Goal: Information Seeking & Learning: Learn about a topic

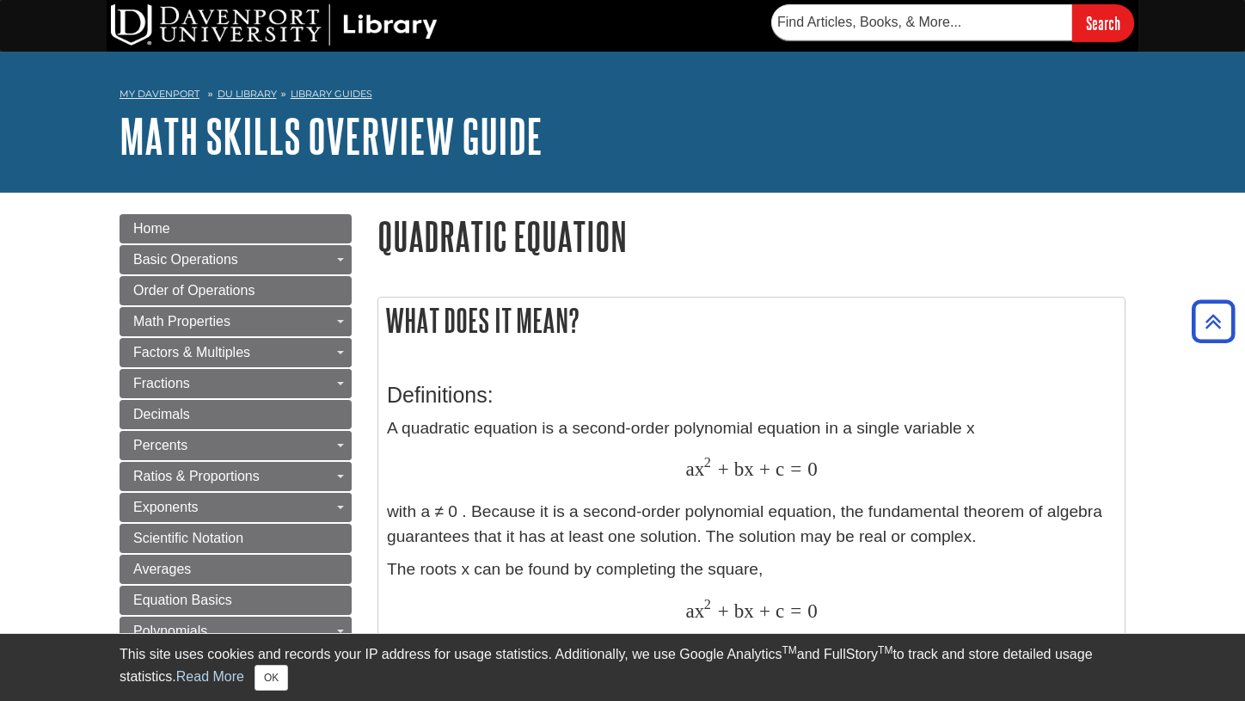
scroll to position [324, 0]
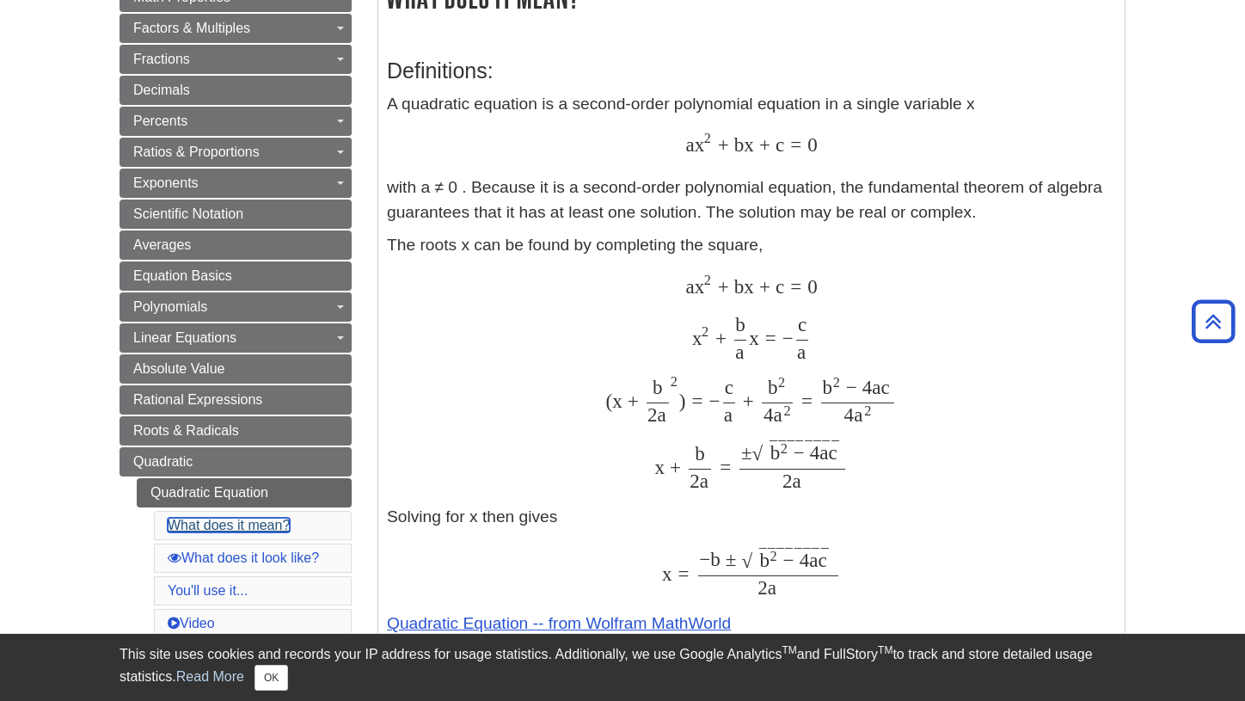
click at [204, 524] on link "What does it mean?" at bounding box center [229, 524] width 122 height 15
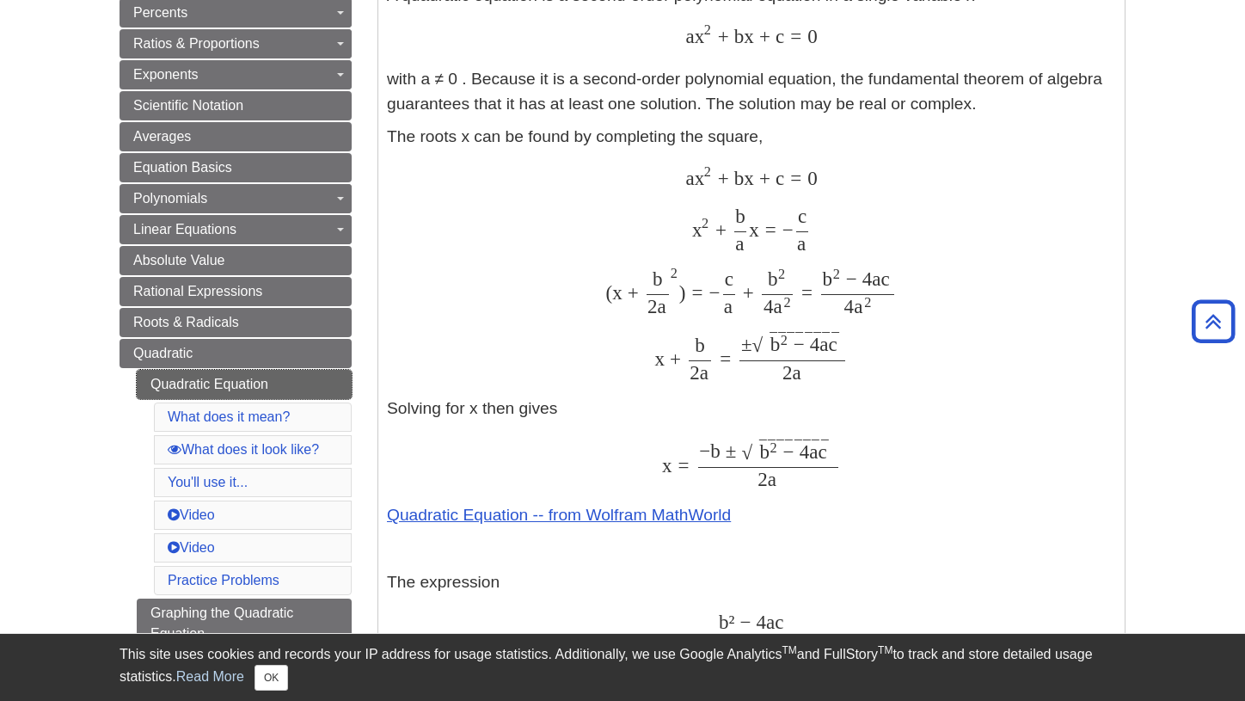
scroll to position [448, 0]
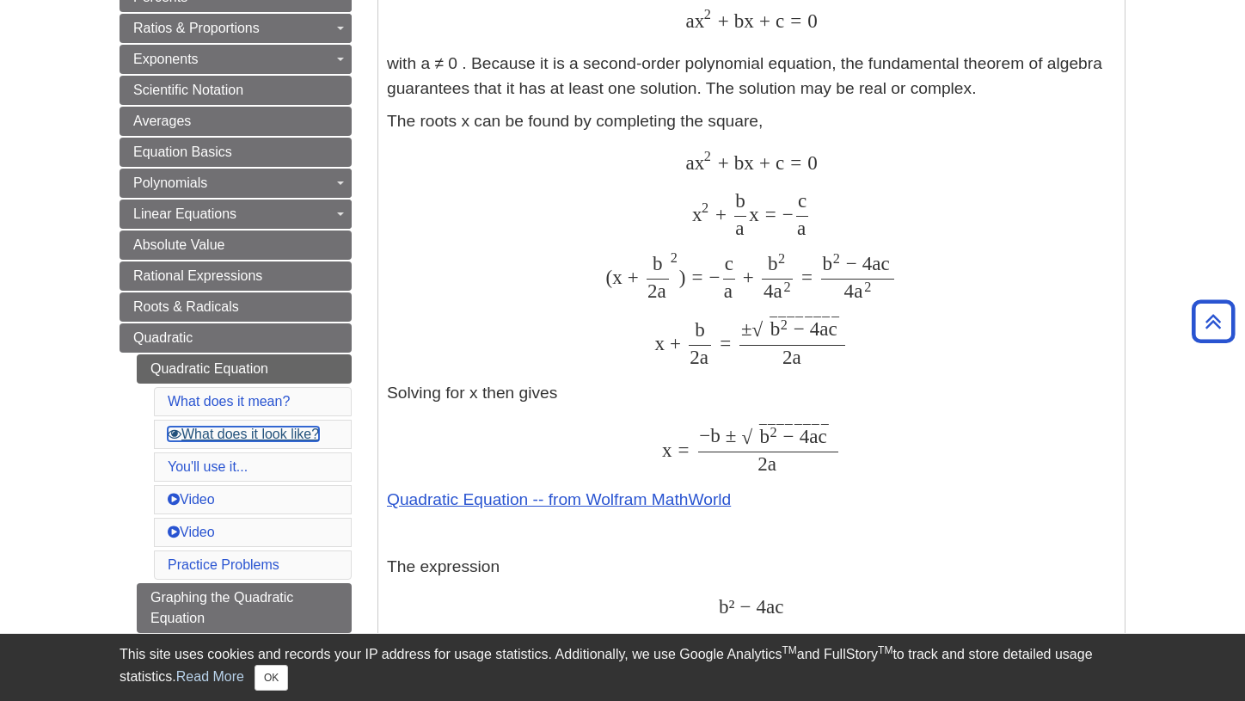
click at [264, 433] on link "What does it look like?" at bounding box center [243, 433] width 151 height 15
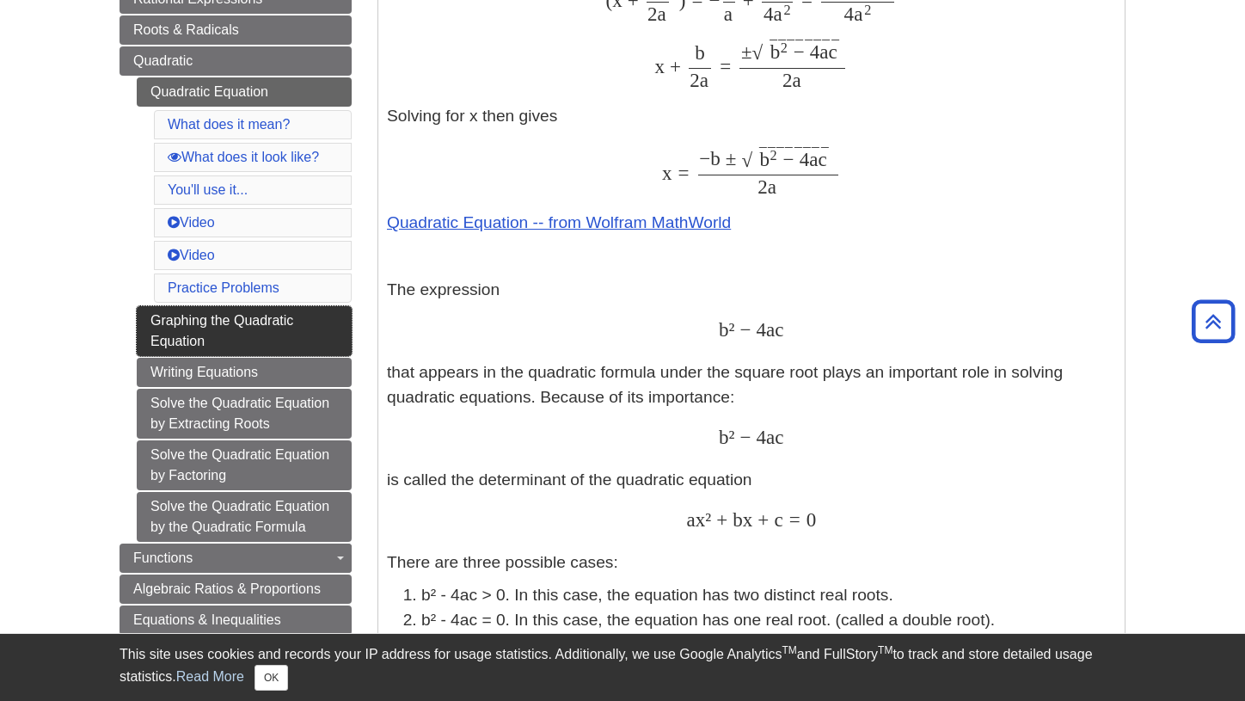
scroll to position [756, 0]
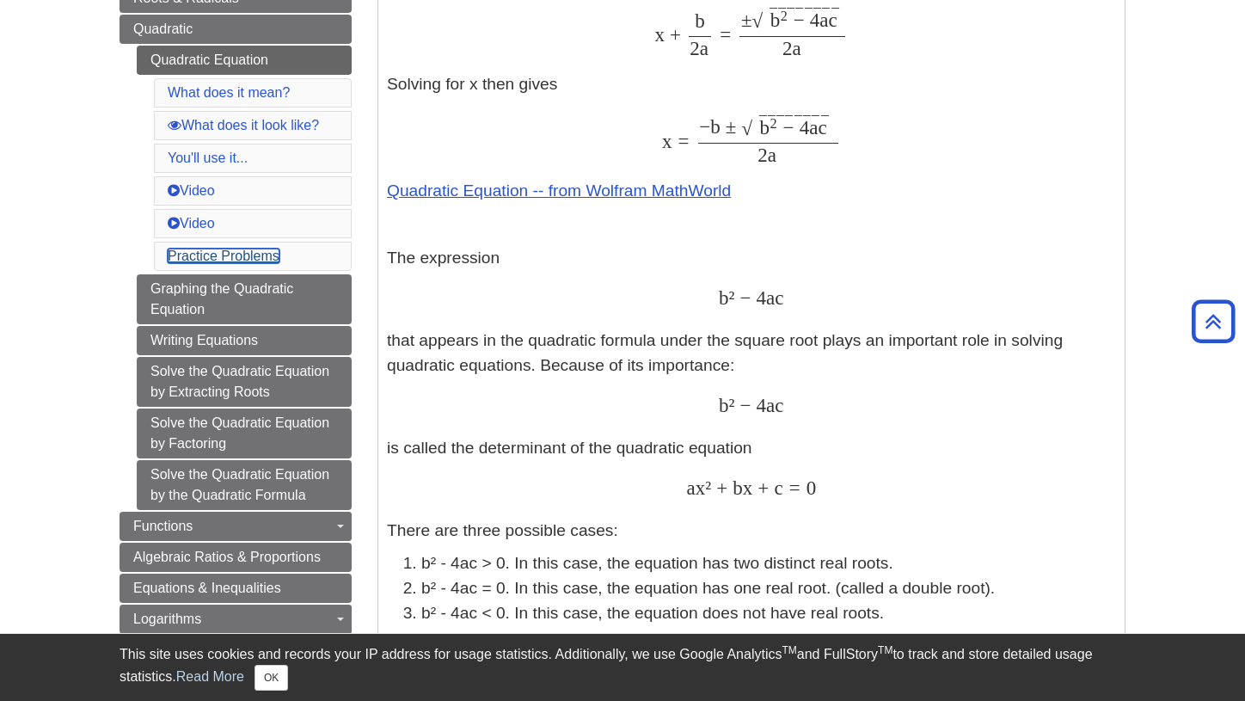
click at [213, 257] on link "Practice Problems" at bounding box center [224, 255] width 112 height 15
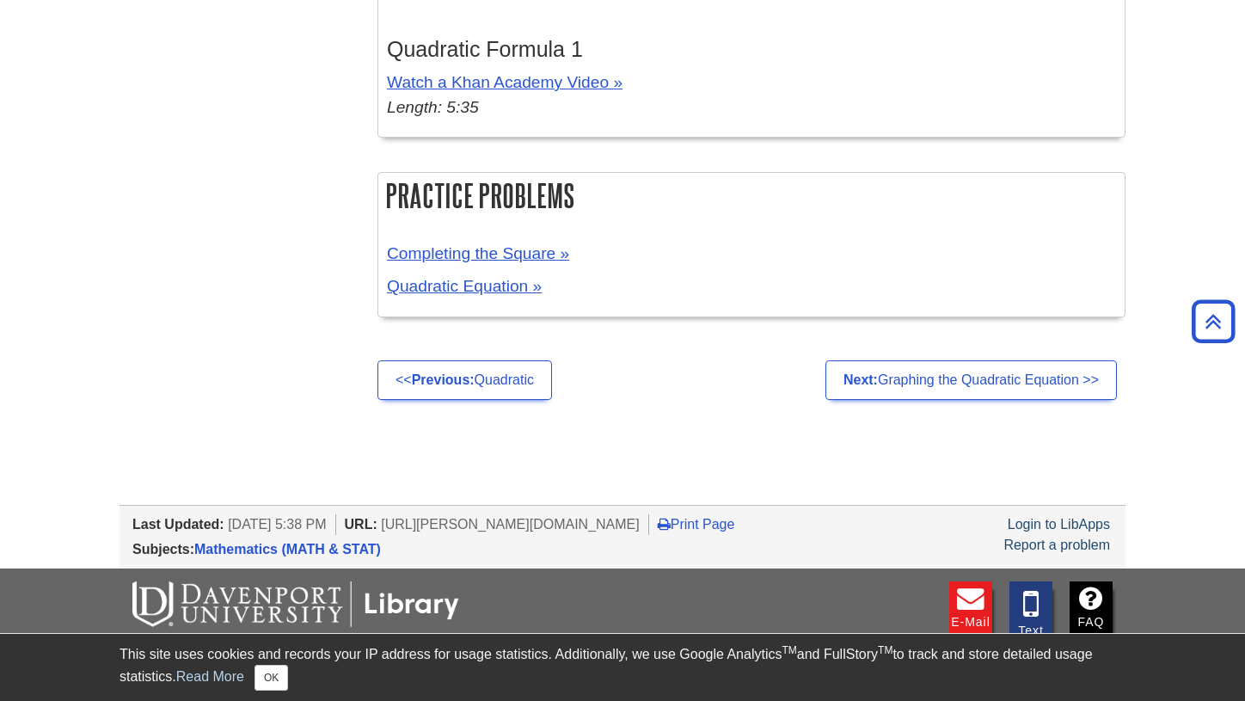
scroll to position [3299, 0]
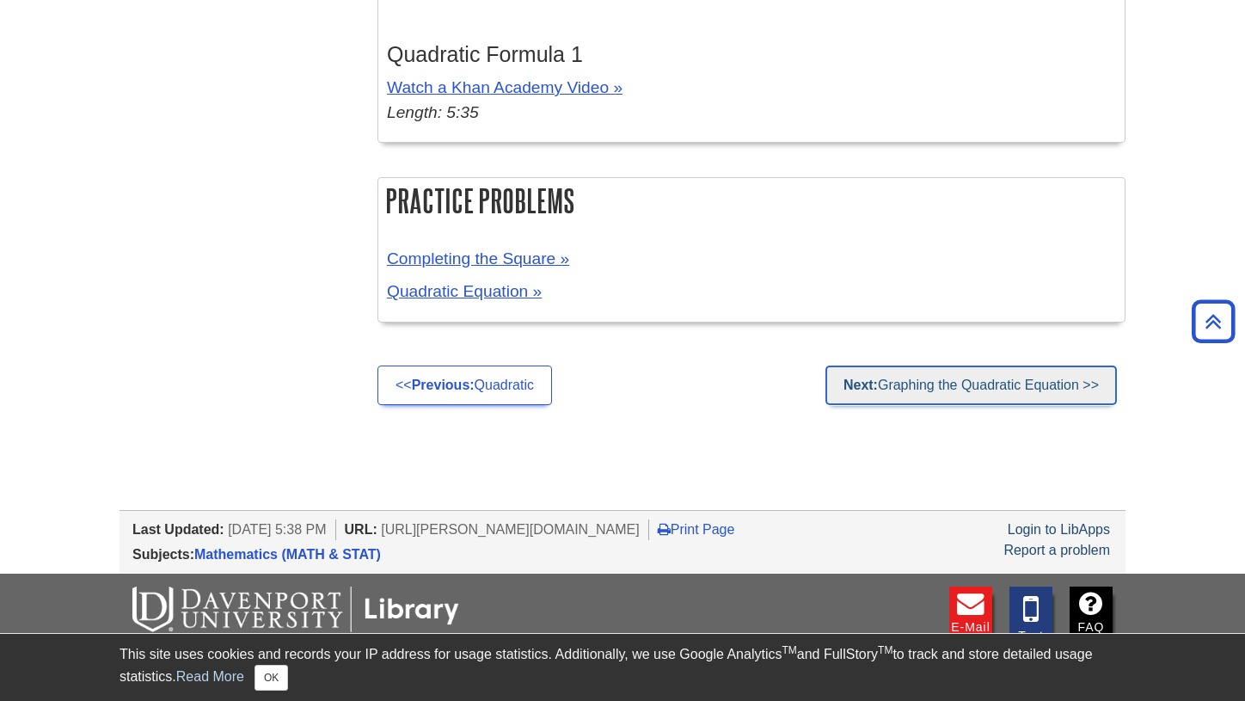
click at [907, 382] on link "Next: Graphing the Quadratic Equation >>" at bounding box center [970, 385] width 291 height 40
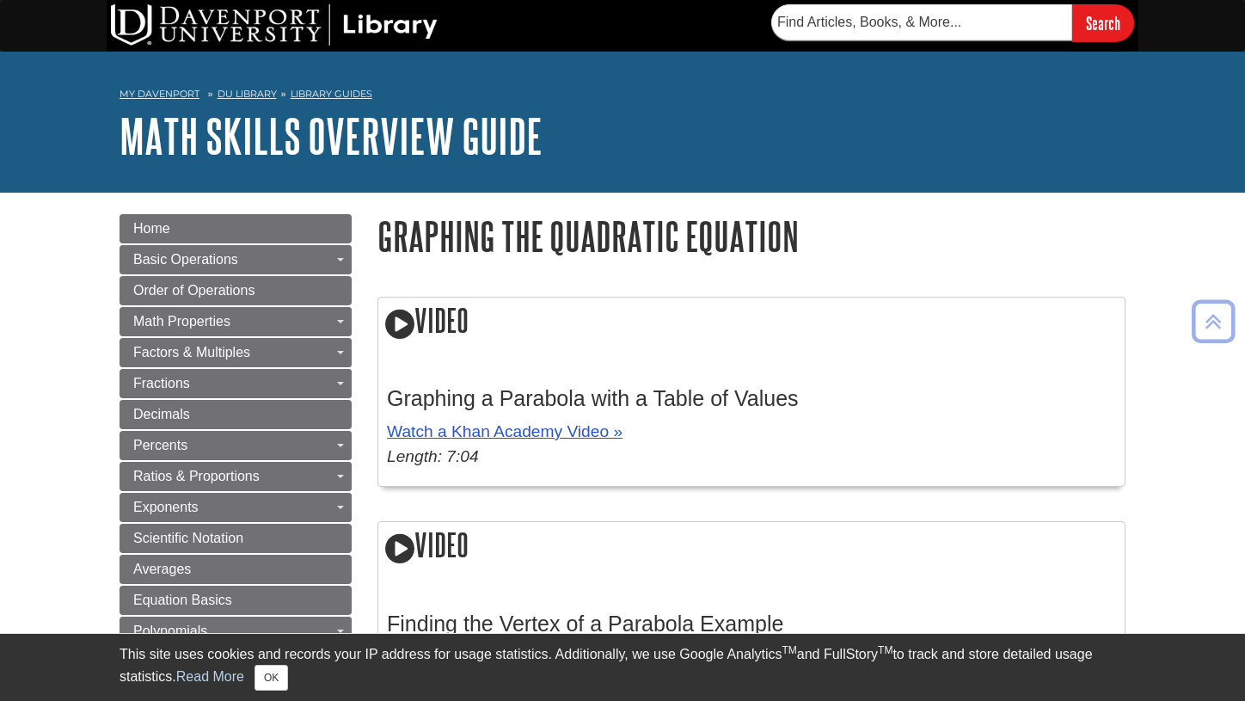
scroll to position [8, 0]
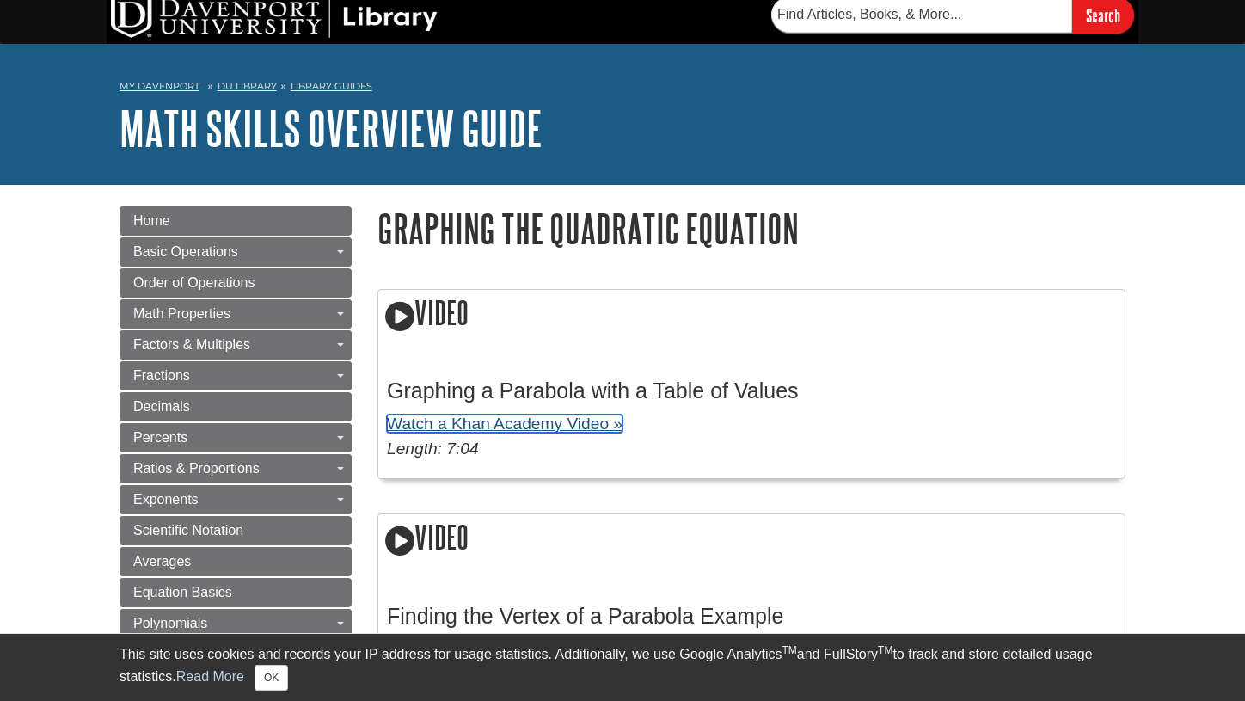
click at [475, 427] on link "Watch a Khan Academy Video »" at bounding box center [505, 423] width 236 height 18
